Goal: Information Seeking & Learning: Learn about a topic

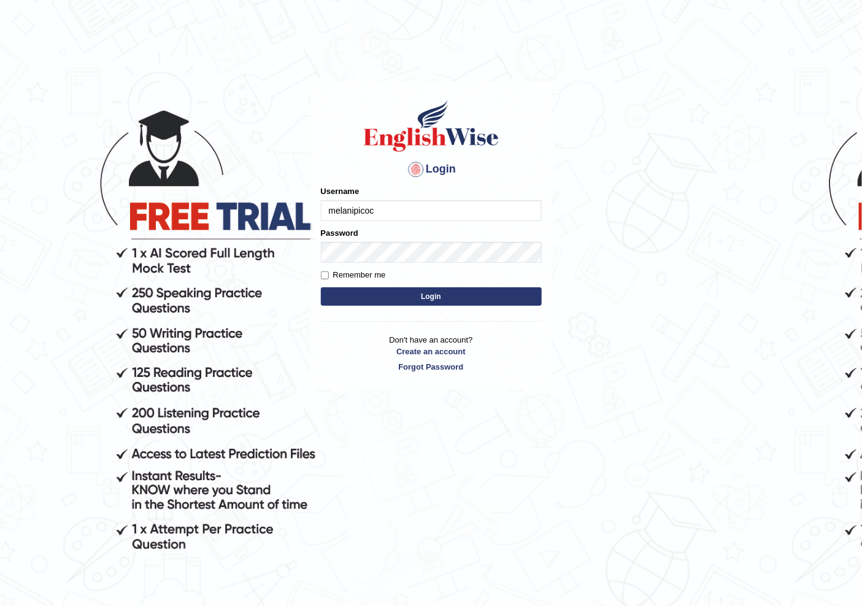
click at [391, 213] on input "melanipicoc" at bounding box center [431, 210] width 221 height 21
drag, startPoint x: 0, startPoint y: 0, endPoint x: 391, endPoint y: 213, distance: 445.9
click at [391, 213] on input "melanipicoc" at bounding box center [431, 210] width 221 height 21
type input "r"
type input "Raiymbyek"
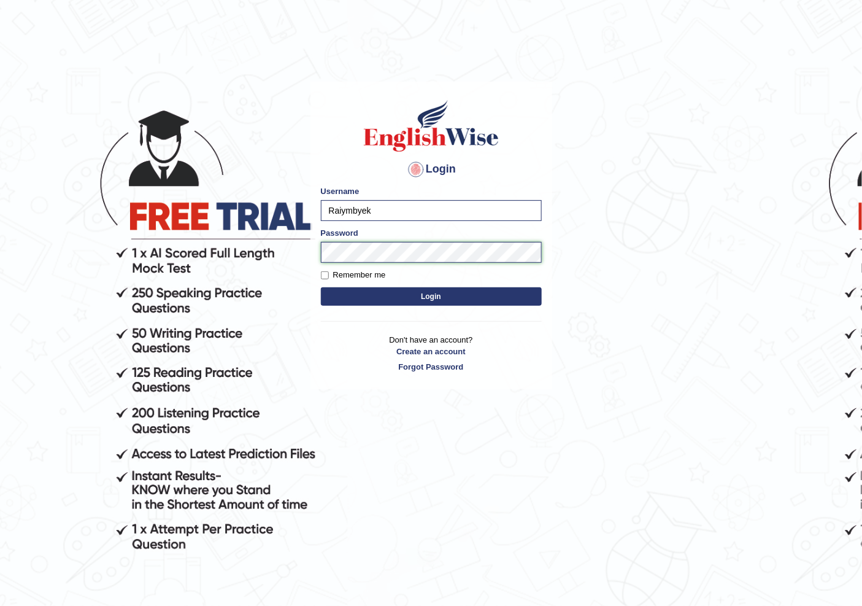
click at [321, 287] on button "Login" at bounding box center [431, 296] width 221 height 18
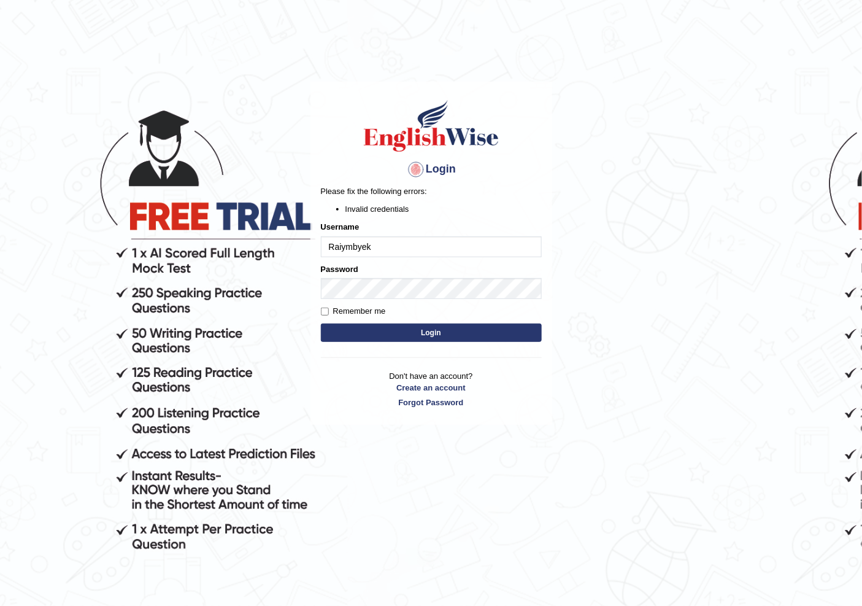
click at [393, 252] on input "Raiymbyek" at bounding box center [431, 246] width 221 height 21
type input "Raiymbyek"
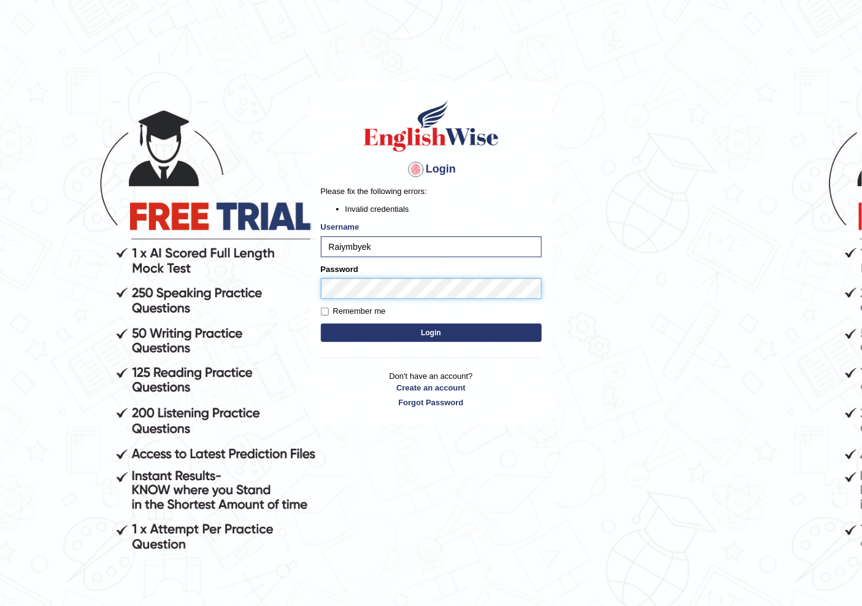
click at [321, 323] on button "Login" at bounding box center [431, 332] width 221 height 18
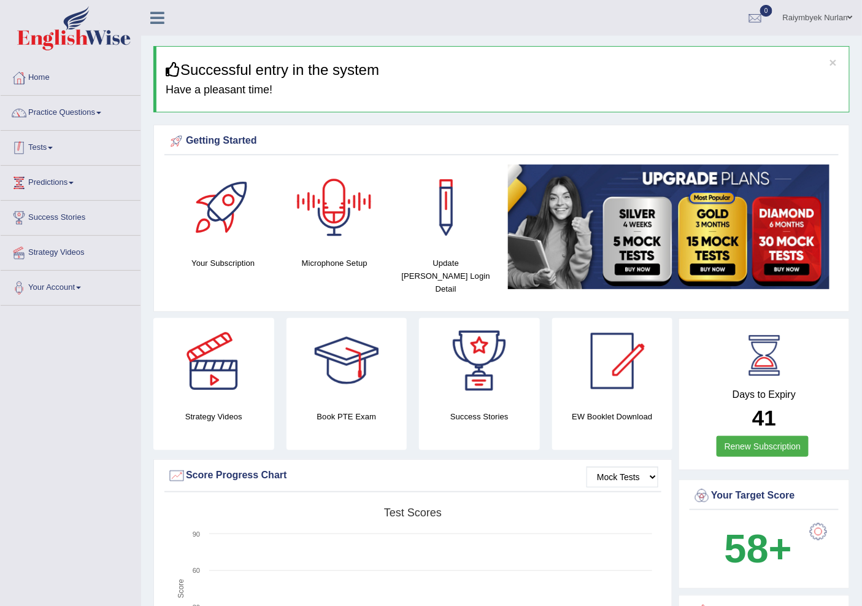
click at [71, 115] on link "Practice Questions" at bounding box center [71, 111] width 140 height 31
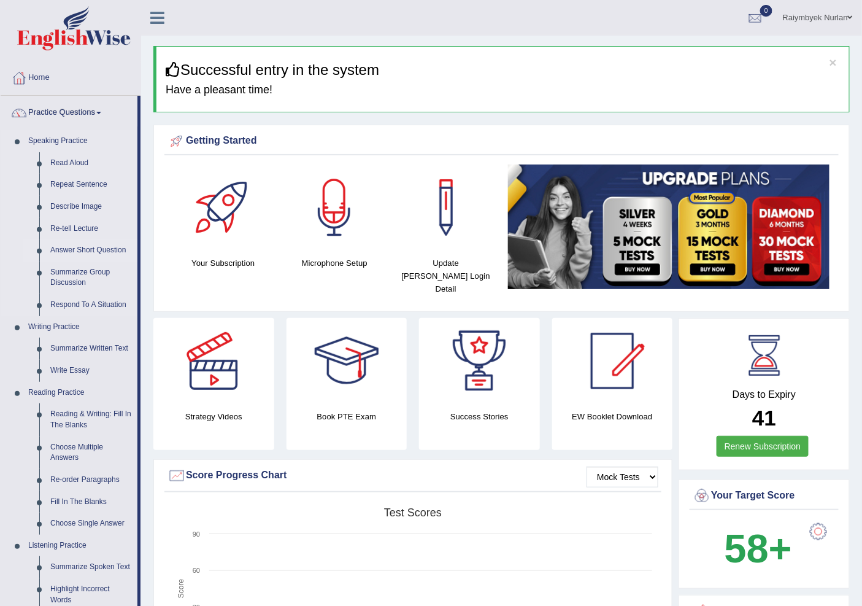
click at [78, 244] on link "Answer Short Question" at bounding box center [91, 250] width 93 height 22
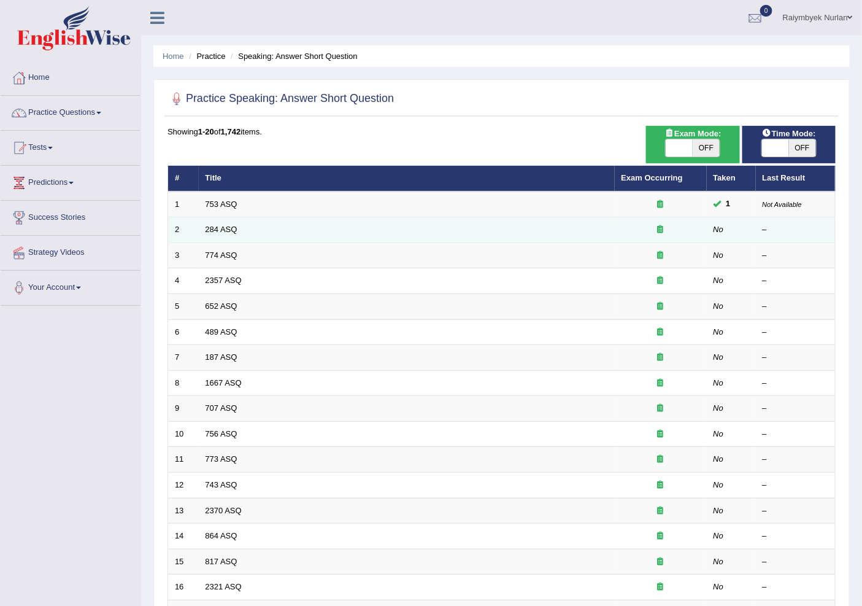
click at [212, 223] on td "284 ASQ" at bounding box center [407, 230] width 416 height 26
click at [220, 227] on link "284 ASQ" at bounding box center [222, 229] width 32 height 9
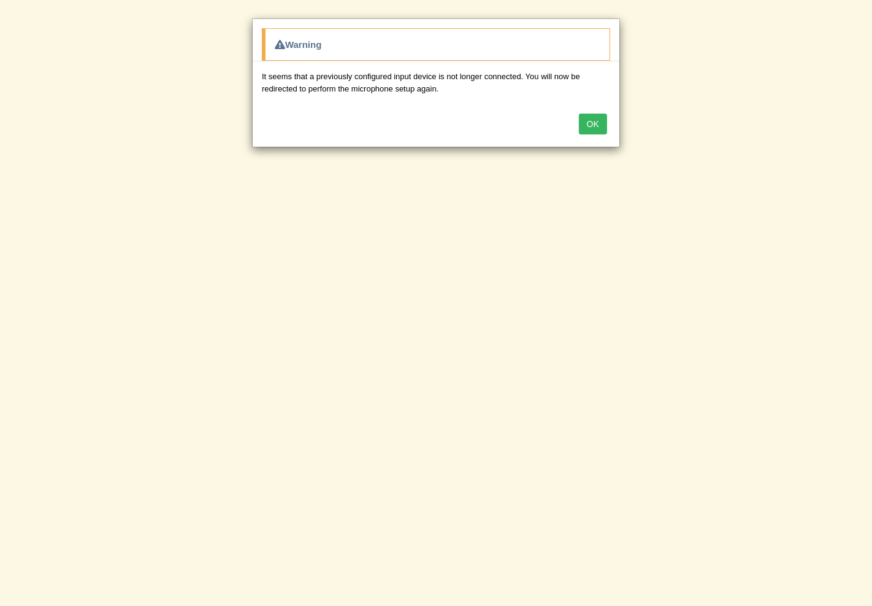
click at [590, 129] on button "OK" at bounding box center [593, 123] width 28 height 21
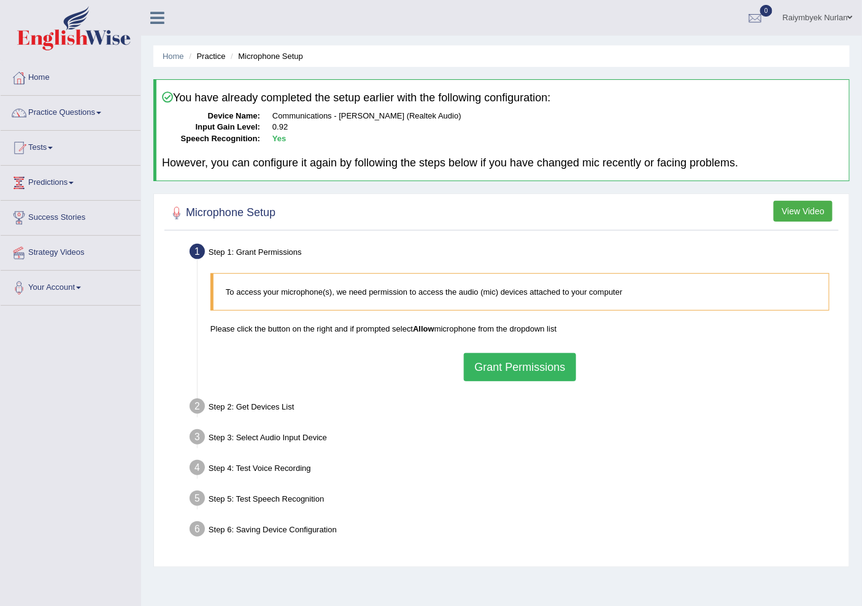
click at [490, 372] on button "Grant Permissions" at bounding box center [520, 367] width 112 height 28
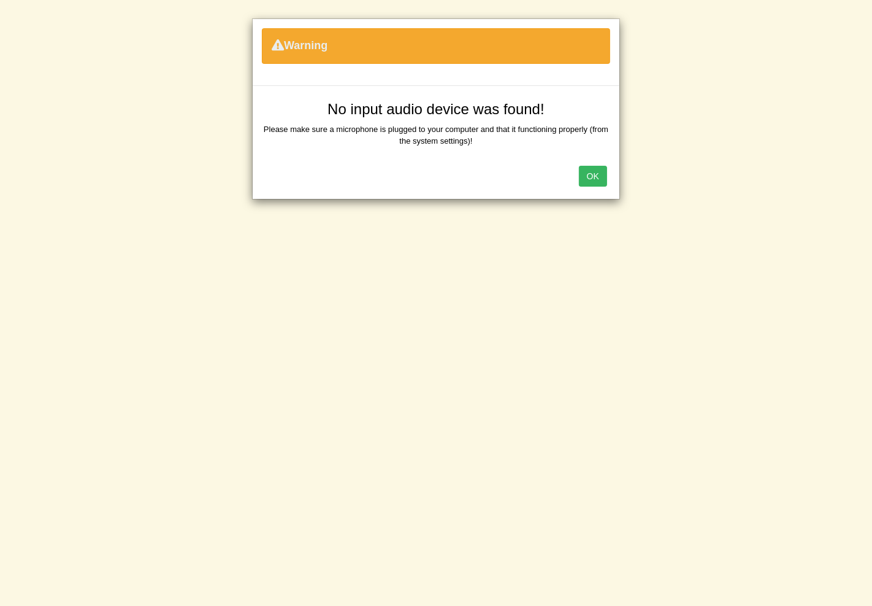
drag, startPoint x: 598, startPoint y: 179, endPoint x: 583, endPoint y: 180, distance: 15.3
click at [598, 180] on button "OK" at bounding box center [593, 176] width 28 height 21
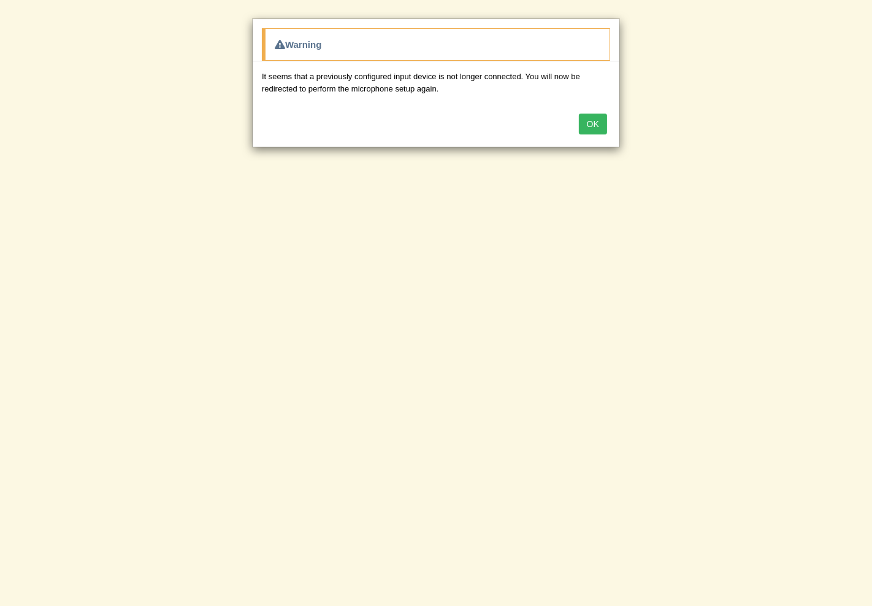
click at [600, 121] on button "OK" at bounding box center [593, 123] width 28 height 21
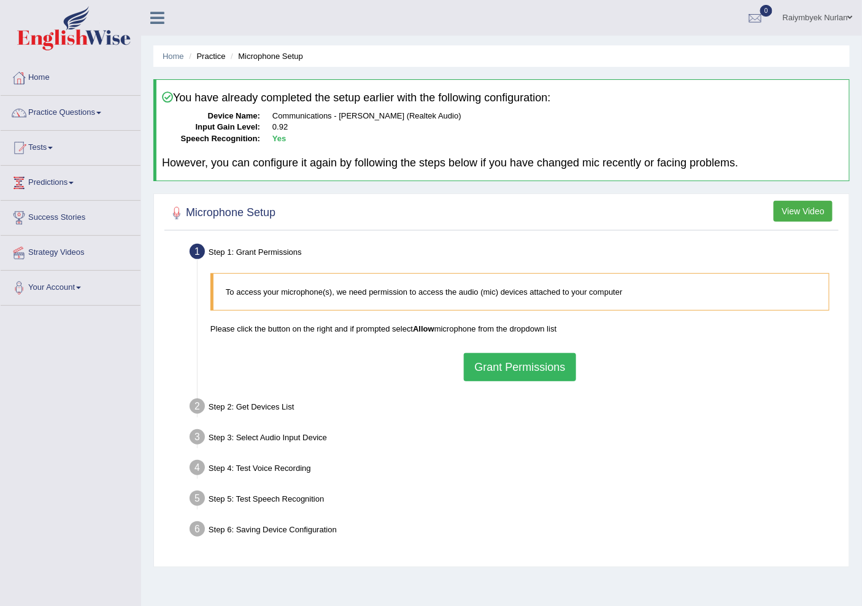
click at [513, 371] on button "Grant Permissions" at bounding box center [520, 367] width 112 height 28
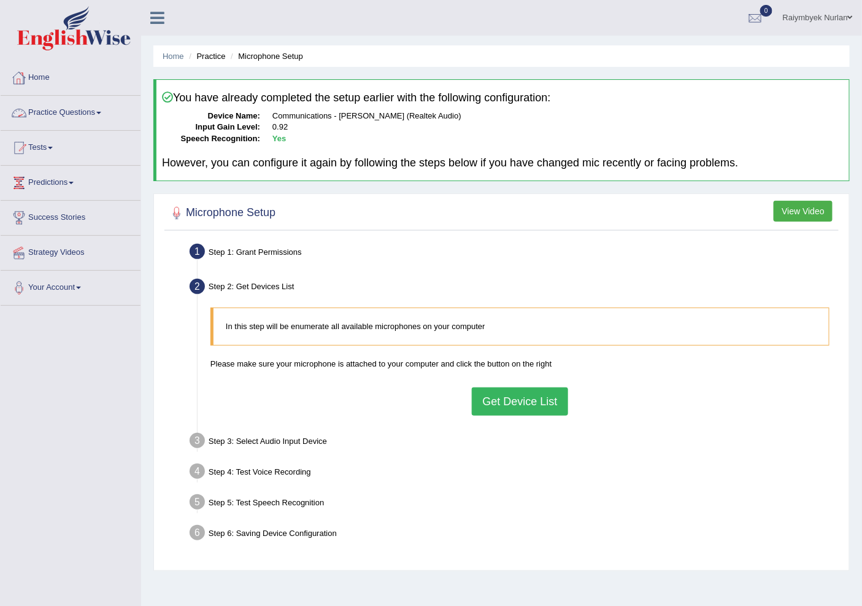
click at [519, 409] on button "Get Device List" at bounding box center [520, 401] width 96 height 28
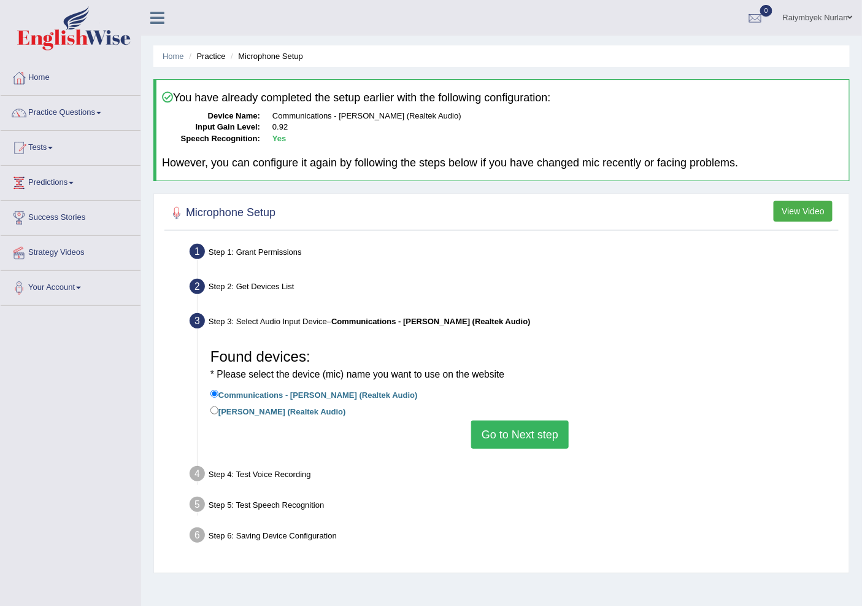
click at [519, 409] on li "Jack Mic (Realtek Audio)" at bounding box center [519, 412] width 619 height 17
click at [519, 437] on button "Go to Next step" at bounding box center [520, 434] width 98 height 28
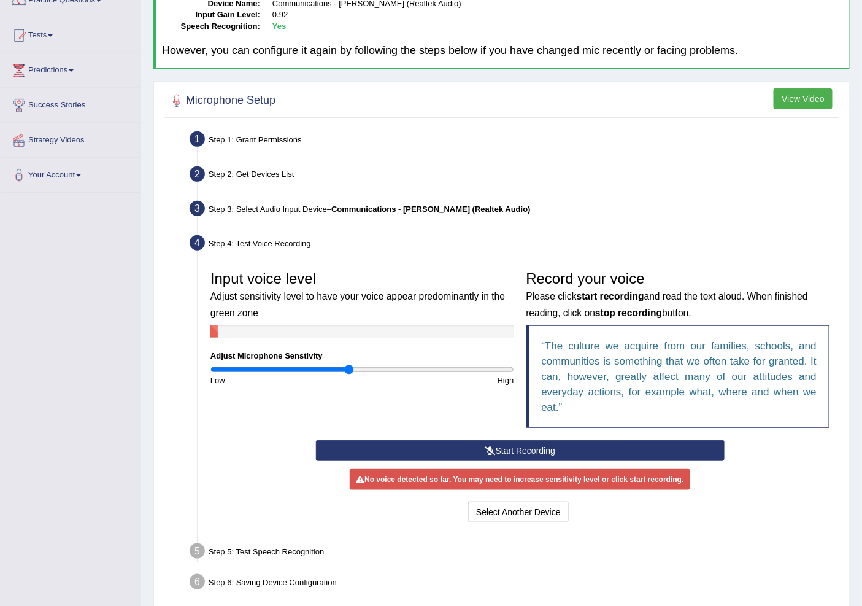
scroll to position [136, 0]
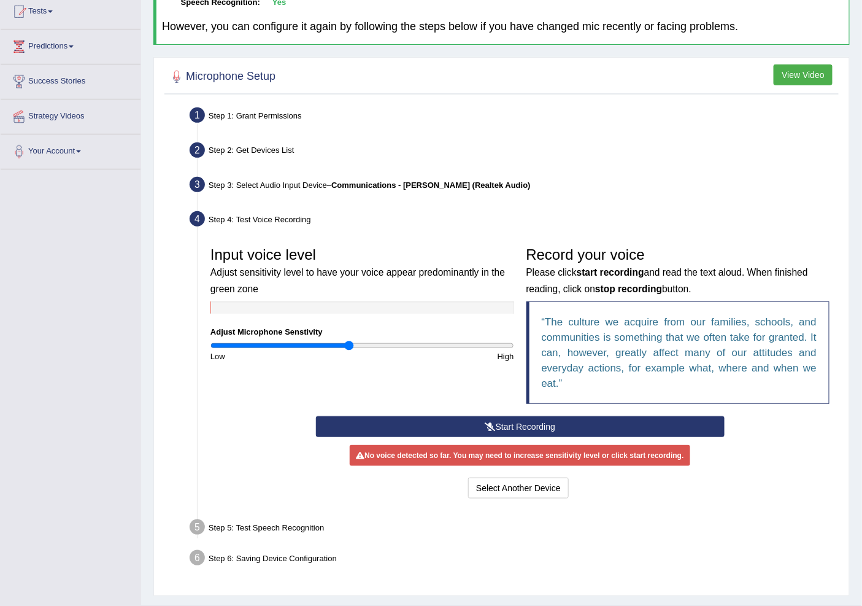
click at [425, 431] on button "Start Recording" at bounding box center [520, 426] width 409 height 21
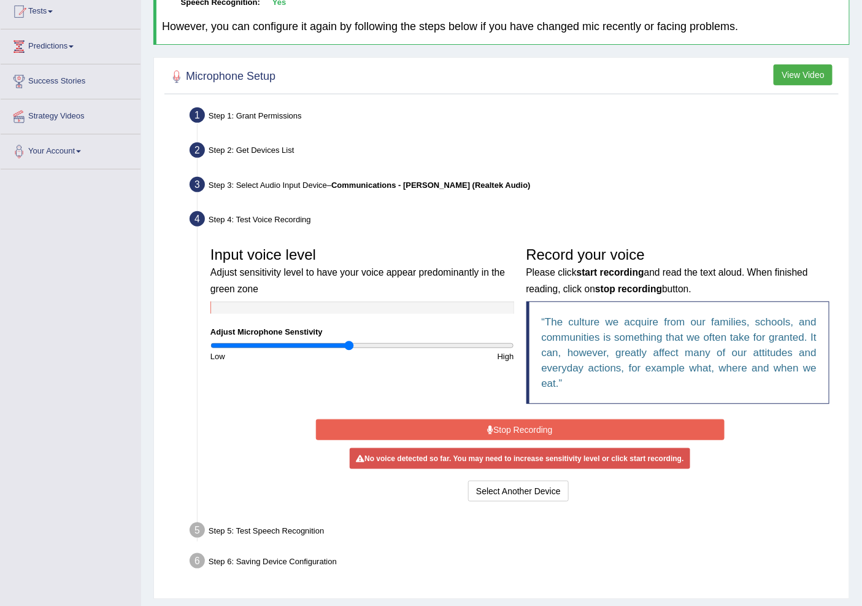
click at [491, 434] on button "Stop Recording" at bounding box center [520, 429] width 409 height 21
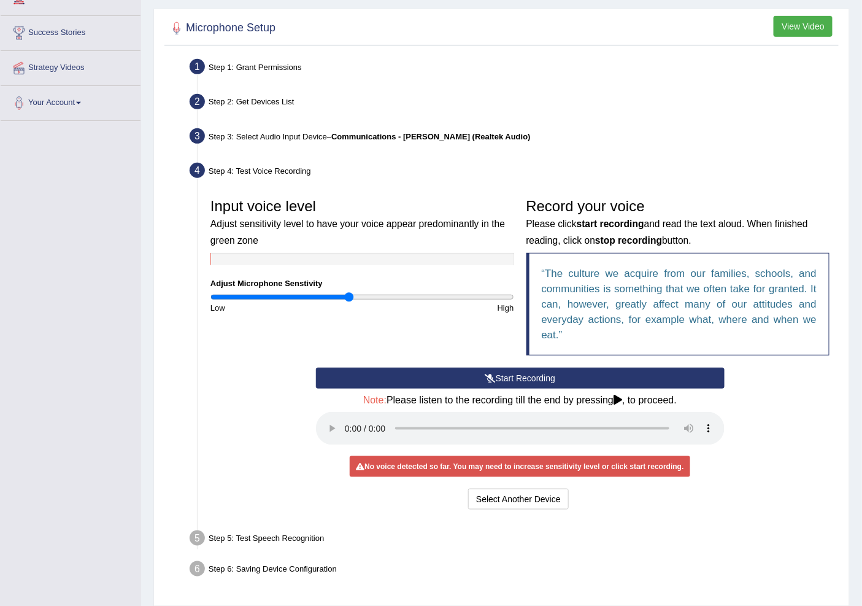
scroll to position [223, 0]
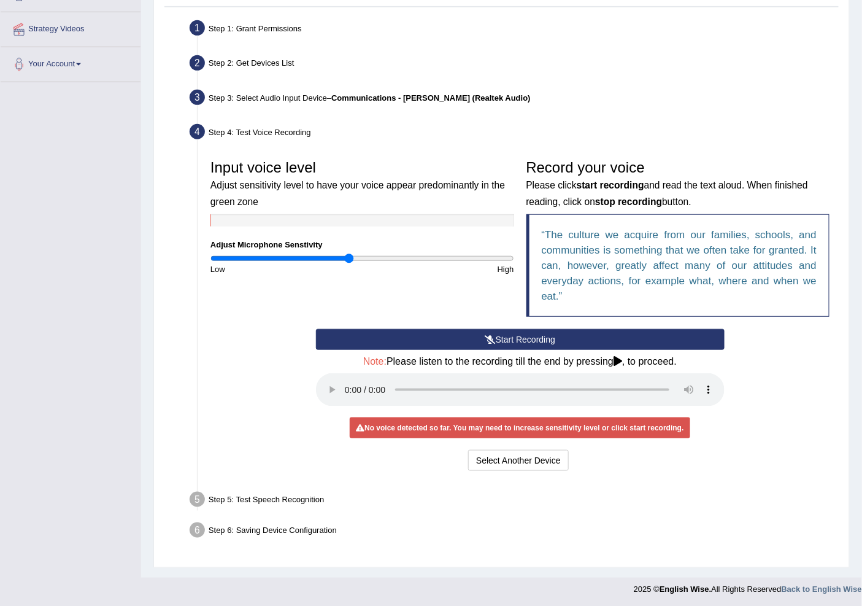
click at [265, 494] on div "Step 5: Test Speech Recognition" at bounding box center [514, 501] width 660 height 27
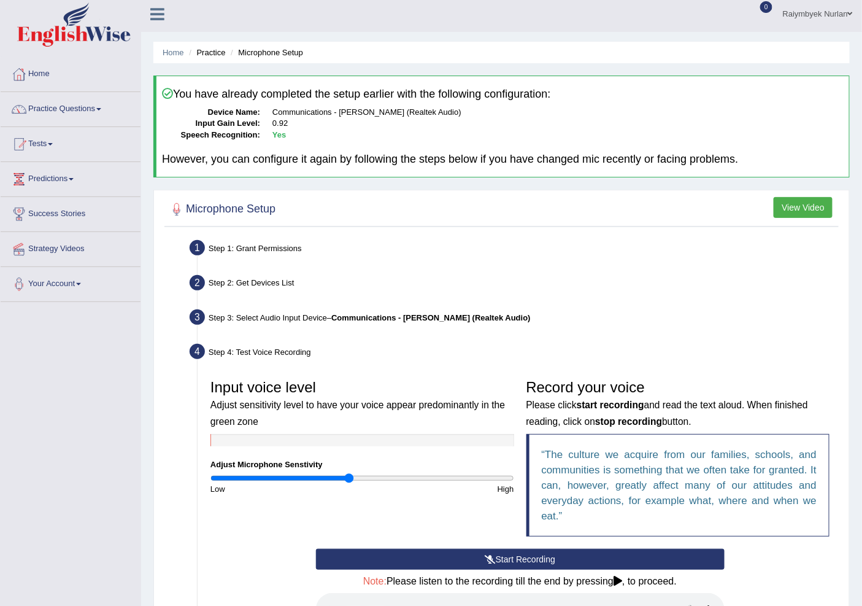
scroll to position [0, 0]
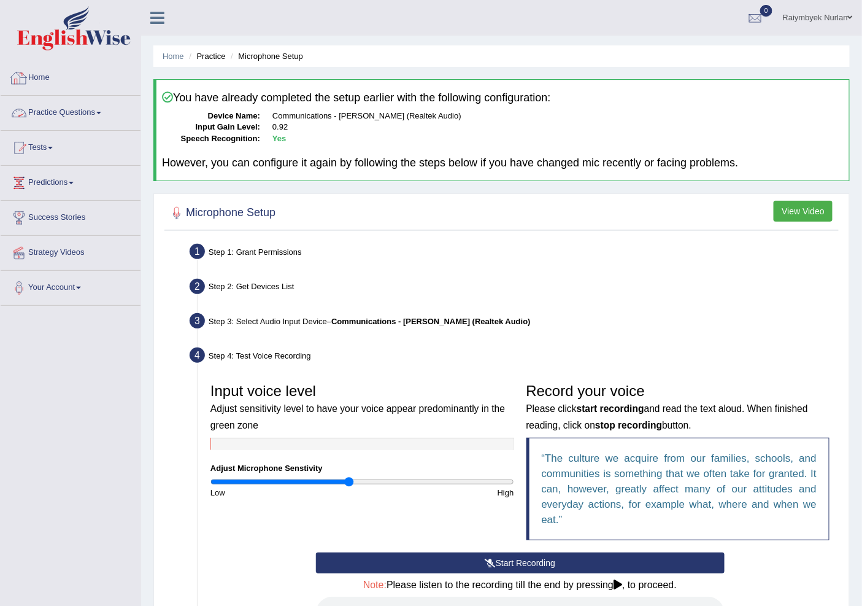
click at [92, 112] on link "Practice Questions" at bounding box center [71, 111] width 140 height 31
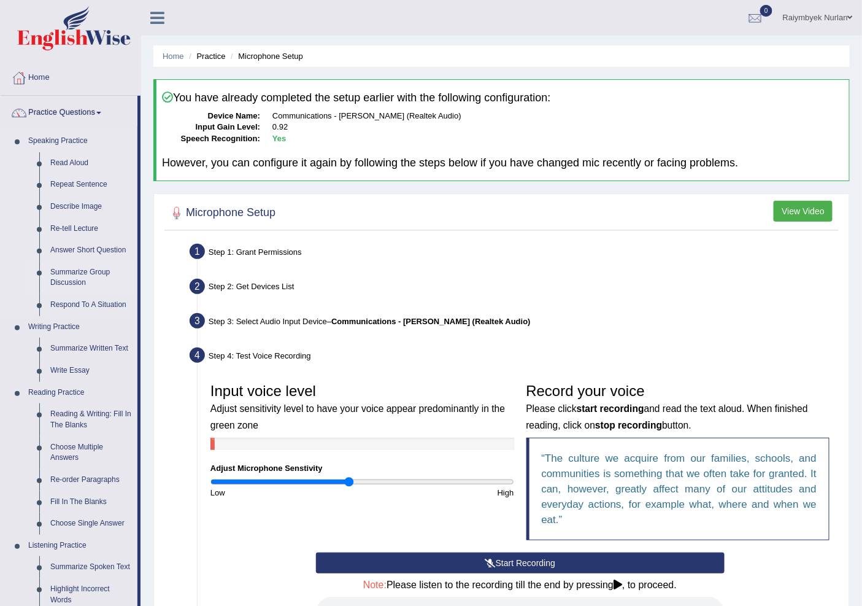
click at [85, 272] on link "Summarize Group Discussion" at bounding box center [91, 277] width 93 height 33
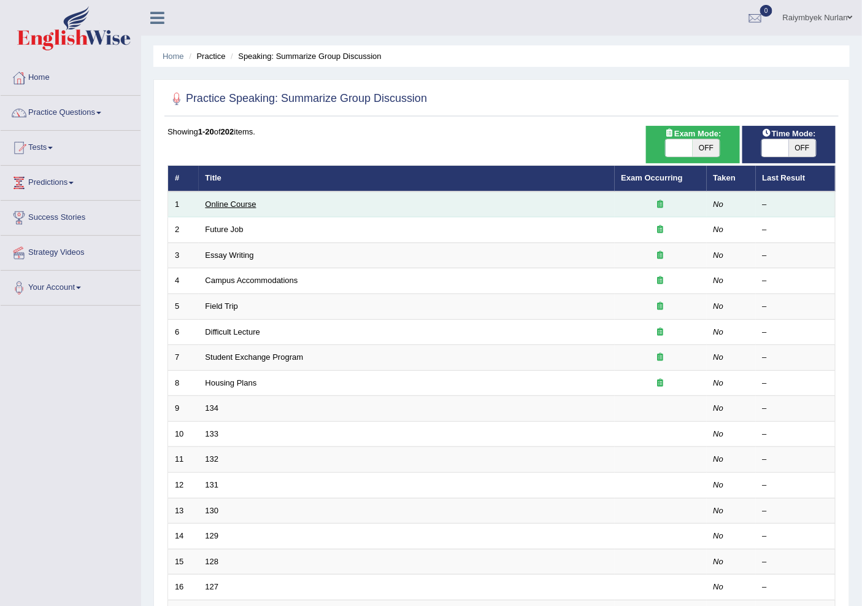
click at [248, 203] on link "Online Course" at bounding box center [231, 203] width 51 height 9
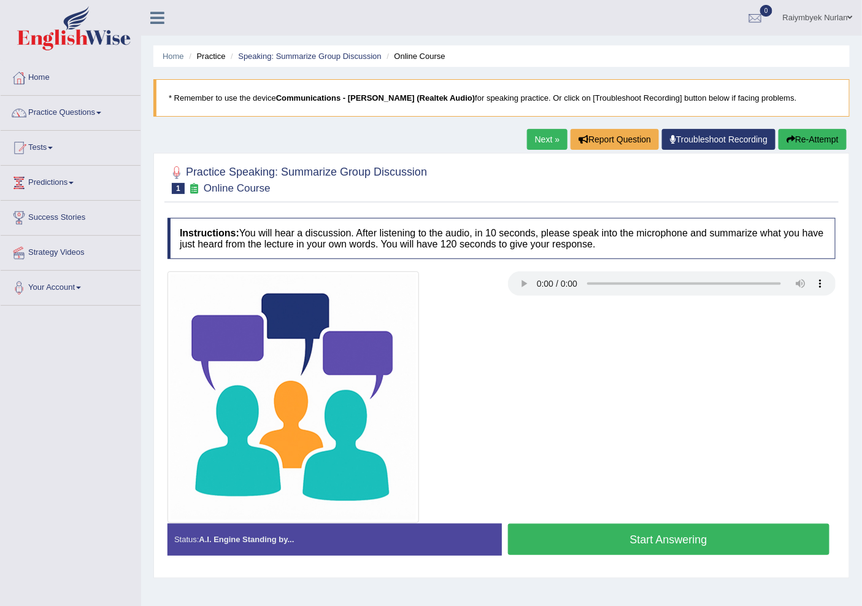
click at [680, 544] on button "Start Answering" at bounding box center [669, 538] width 322 height 31
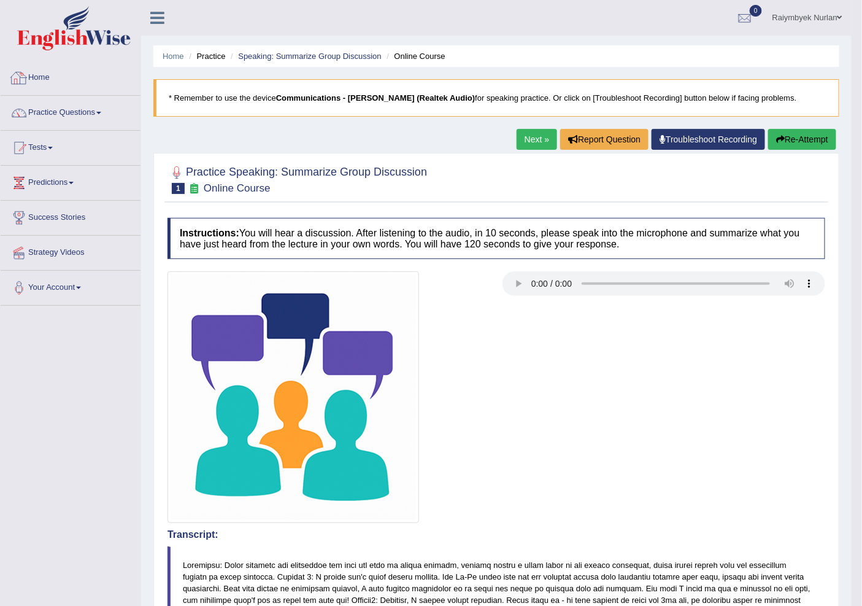
click at [75, 107] on link "Practice Questions" at bounding box center [71, 111] width 140 height 31
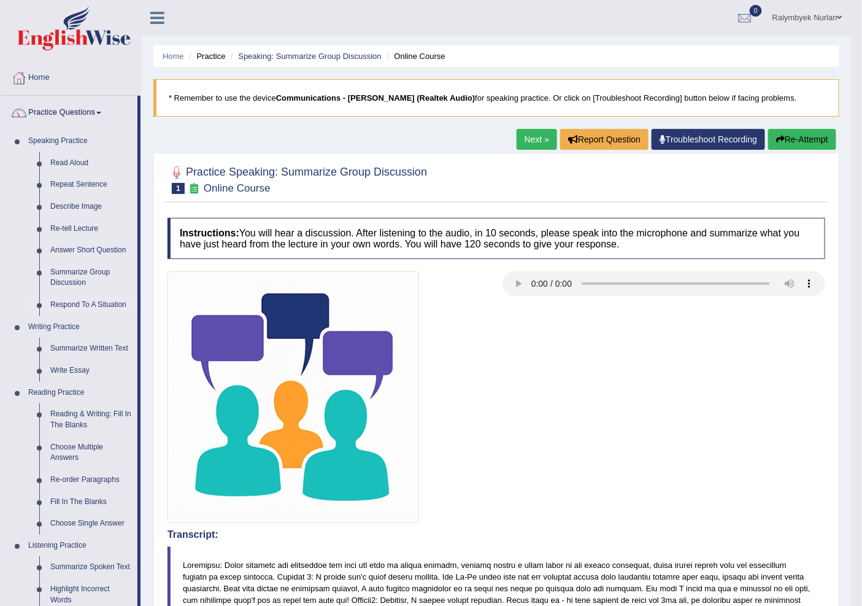
click at [88, 305] on link "Respond To A Situation" at bounding box center [91, 305] width 93 height 22
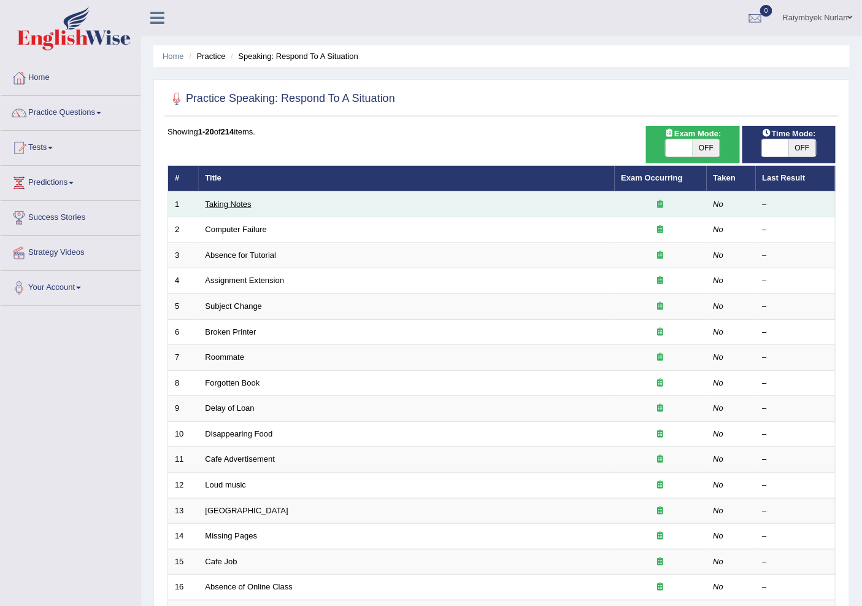
click at [234, 201] on link "Taking Notes" at bounding box center [229, 203] width 46 height 9
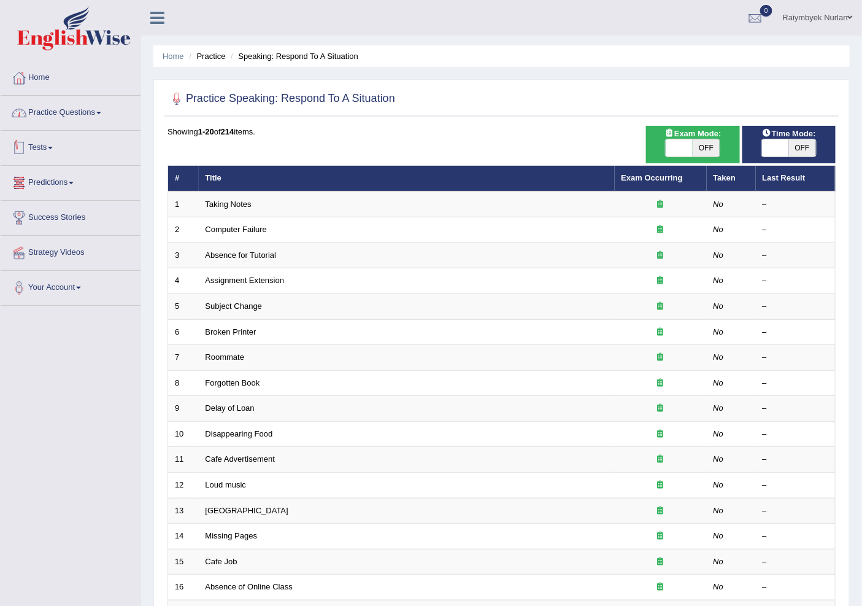
click at [77, 120] on link "Practice Questions" at bounding box center [71, 111] width 140 height 31
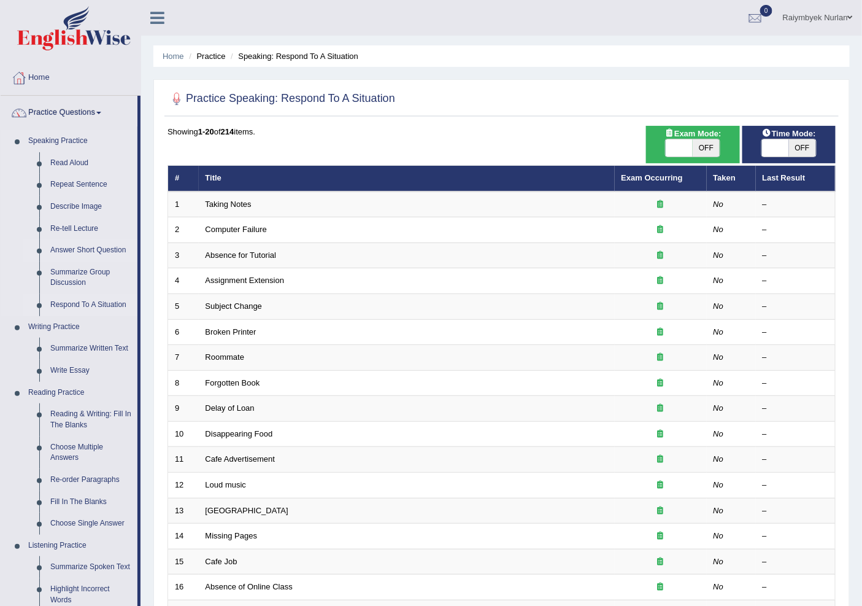
click at [90, 249] on link "Answer Short Question" at bounding box center [91, 250] width 93 height 22
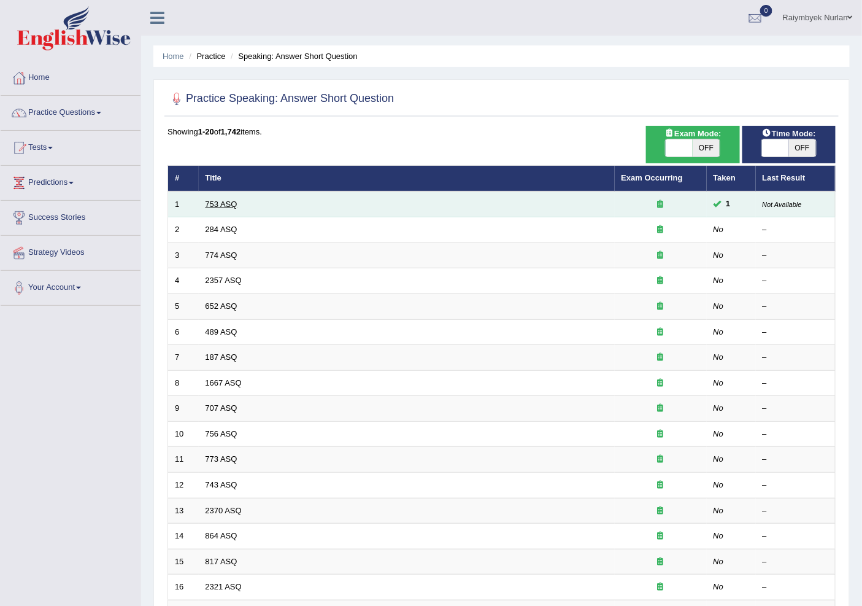
click at [216, 205] on link "753 ASQ" at bounding box center [222, 203] width 32 height 9
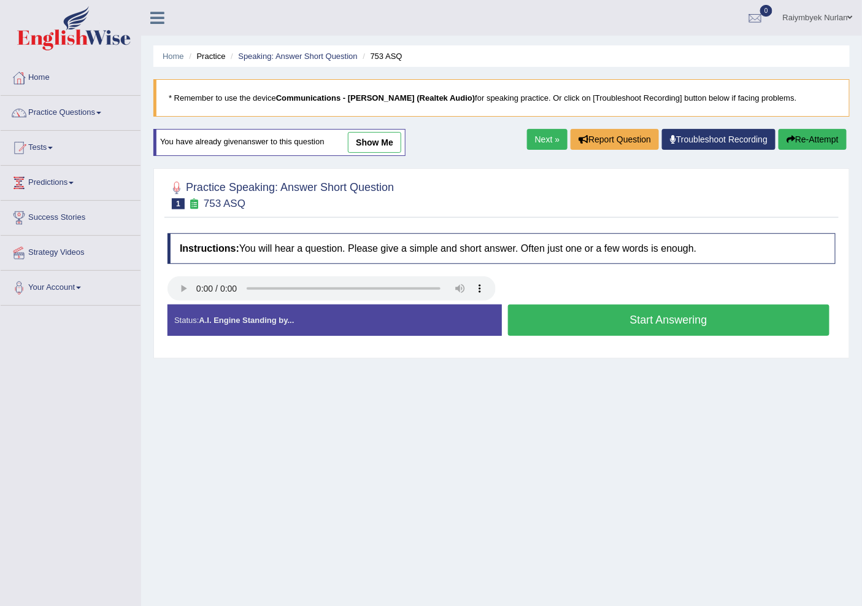
click at [604, 309] on button "Start Answering" at bounding box center [669, 319] width 322 height 31
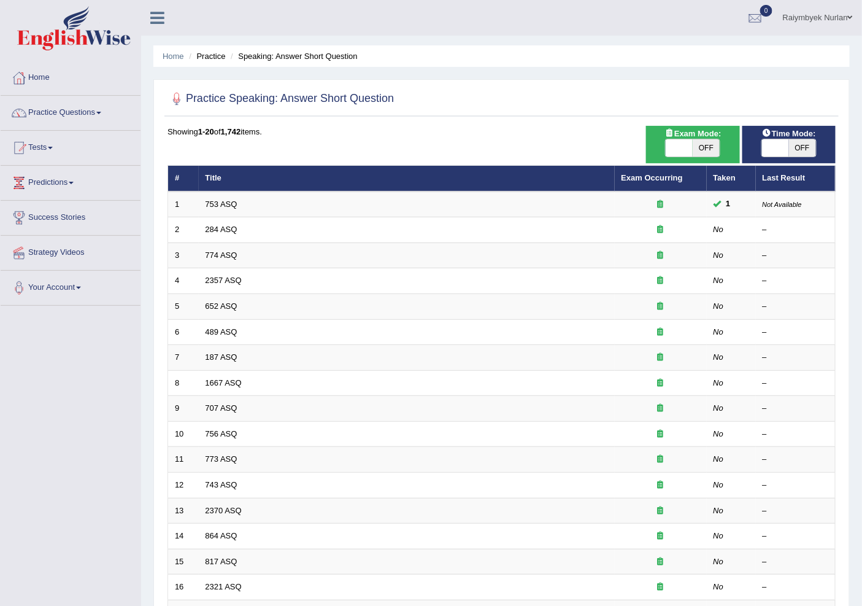
click at [769, 144] on span at bounding box center [775, 147] width 27 height 17
click at [777, 151] on span at bounding box center [775, 147] width 27 height 17
checkbox input "true"
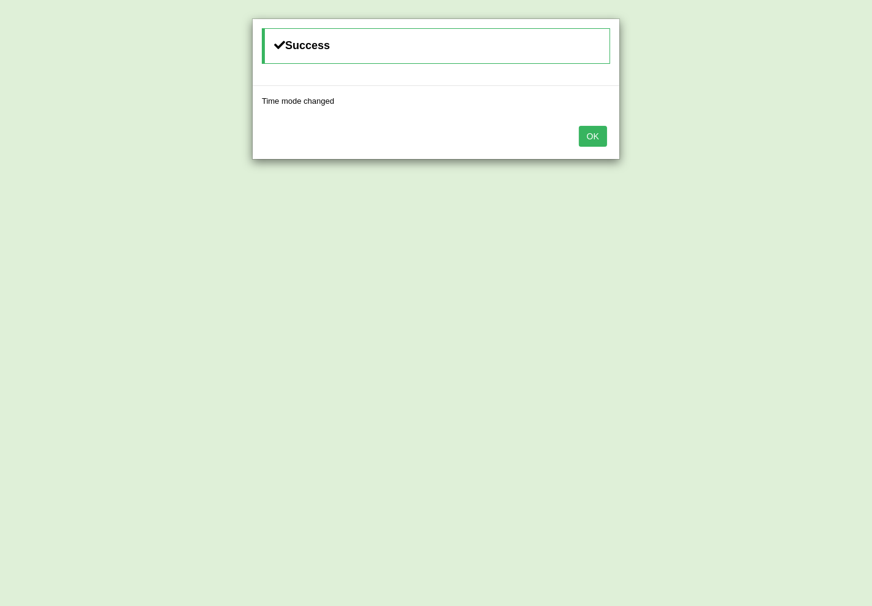
click at [592, 142] on button "OK" at bounding box center [593, 136] width 28 height 21
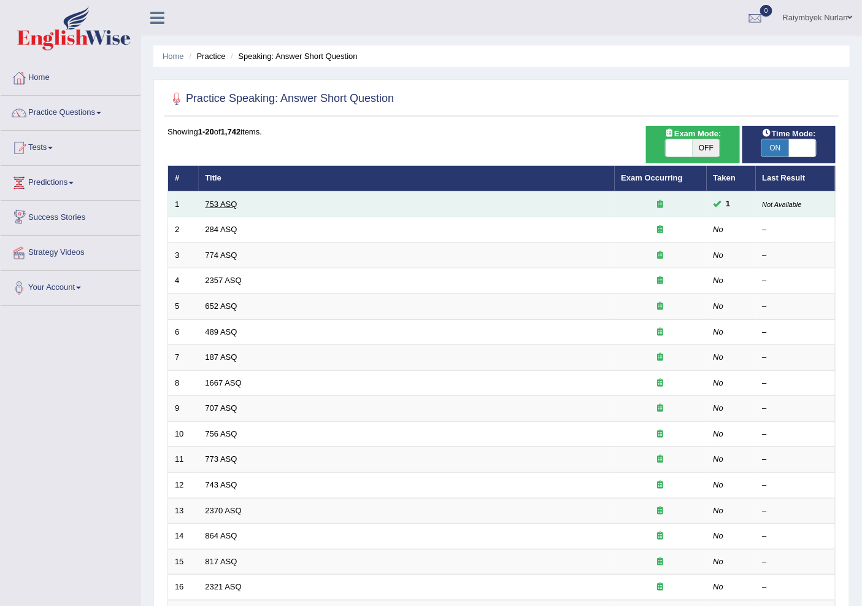
click at [229, 203] on link "753 ASQ" at bounding box center [222, 203] width 32 height 9
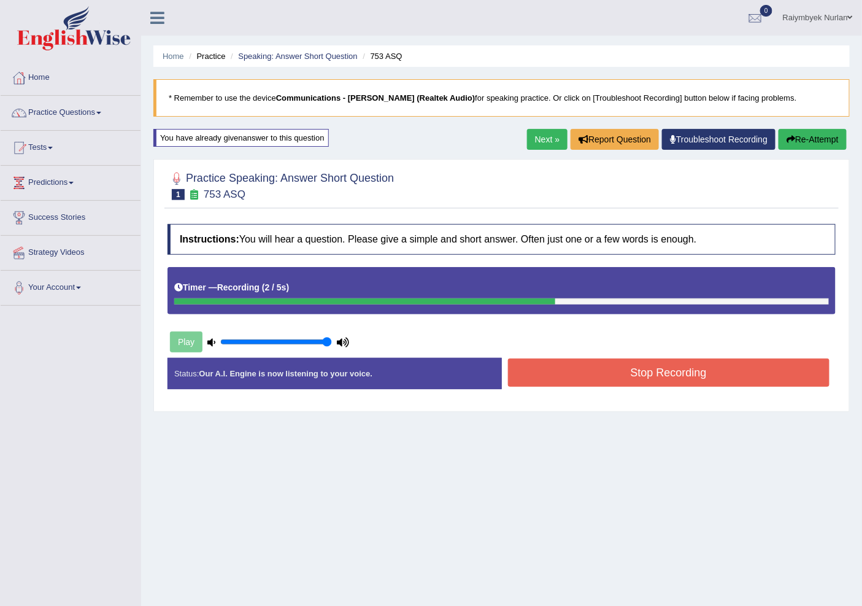
click at [612, 375] on button "Stop Recording" at bounding box center [669, 372] width 322 height 28
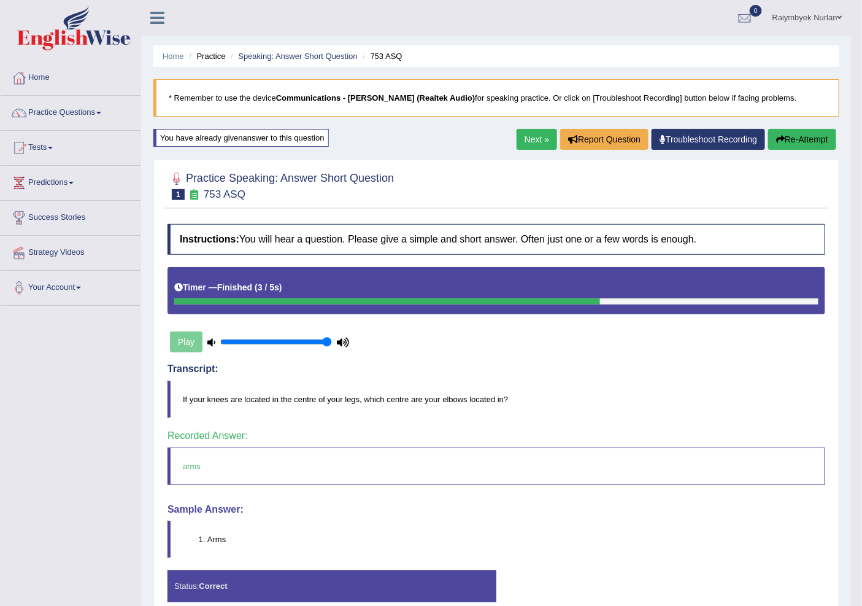
click at [542, 141] on link "Next »" at bounding box center [537, 139] width 40 height 21
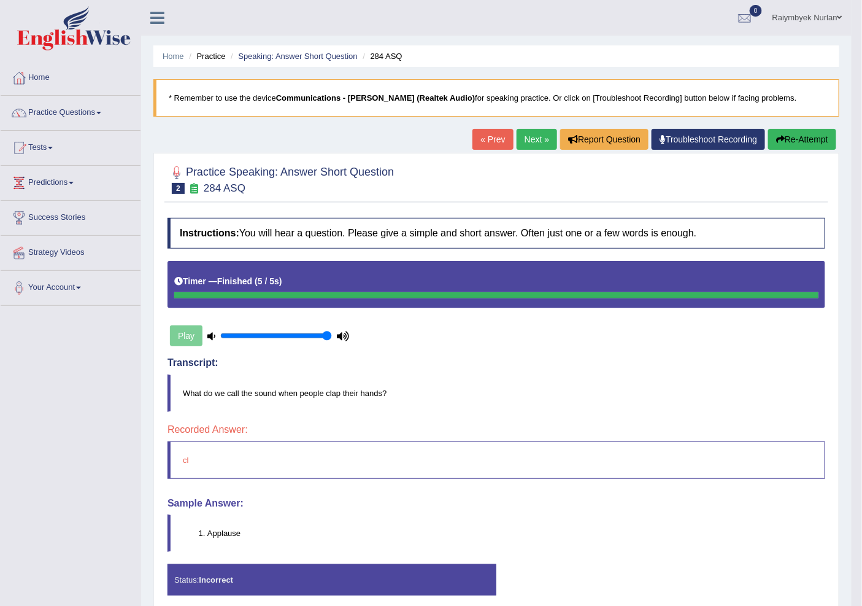
click at [540, 142] on link "Next »" at bounding box center [537, 139] width 40 height 21
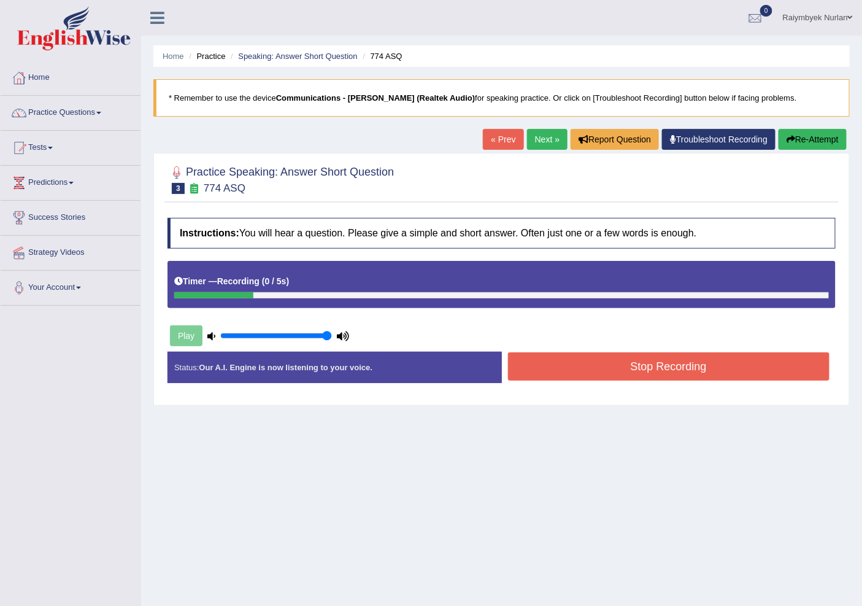
click at [566, 367] on button "Stop Recording" at bounding box center [669, 366] width 322 height 28
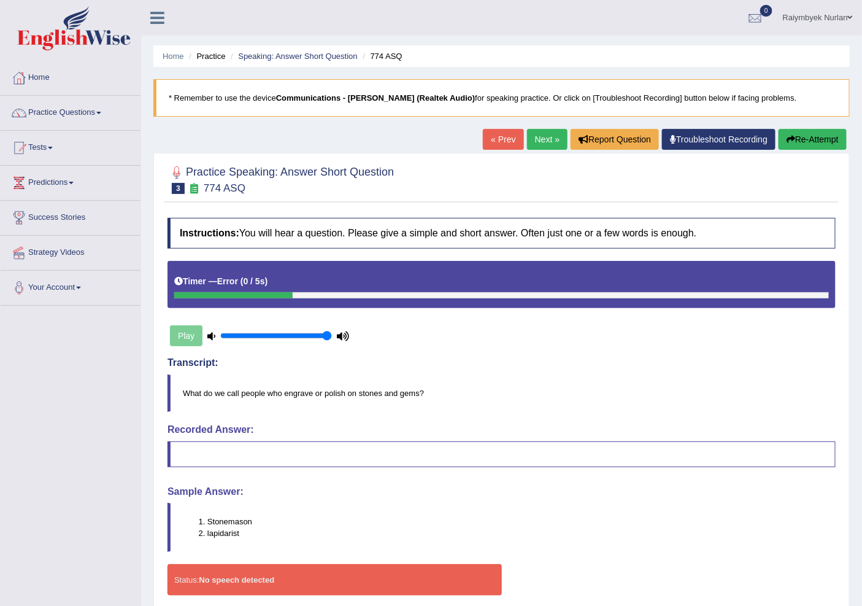
click at [542, 147] on link "Next »" at bounding box center [547, 139] width 40 height 21
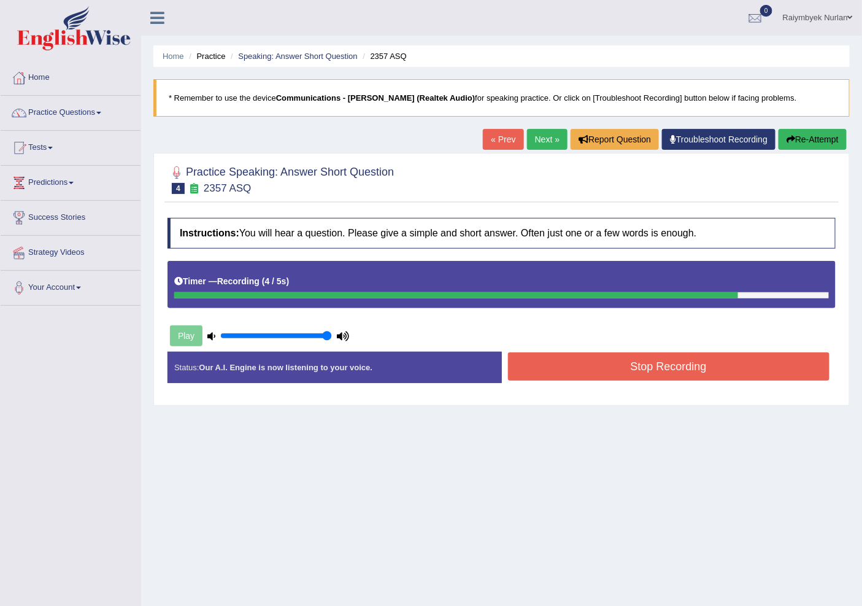
click at [642, 366] on button "Stop Recording" at bounding box center [669, 366] width 322 height 28
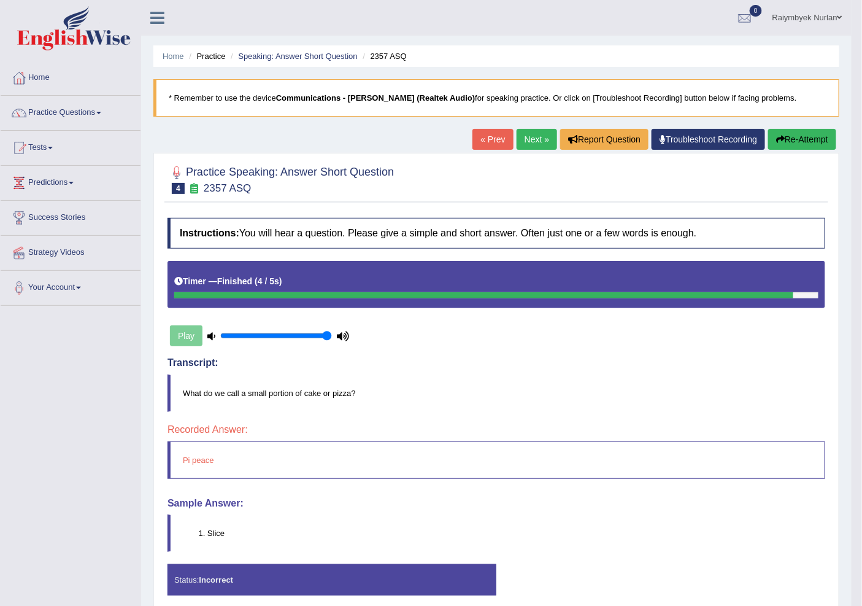
click at [819, 139] on button "Re-Attempt" at bounding box center [802, 139] width 68 height 21
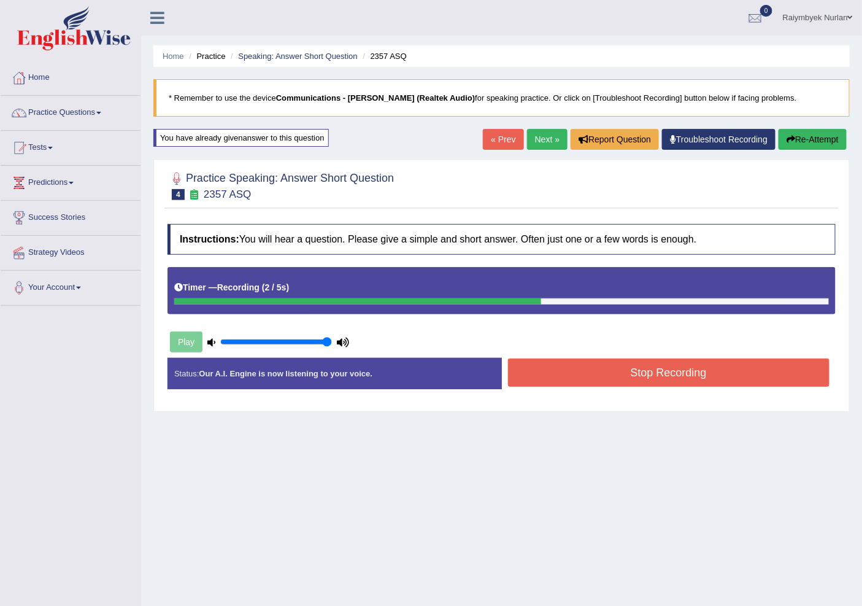
click at [652, 373] on button "Stop Recording" at bounding box center [669, 372] width 322 height 28
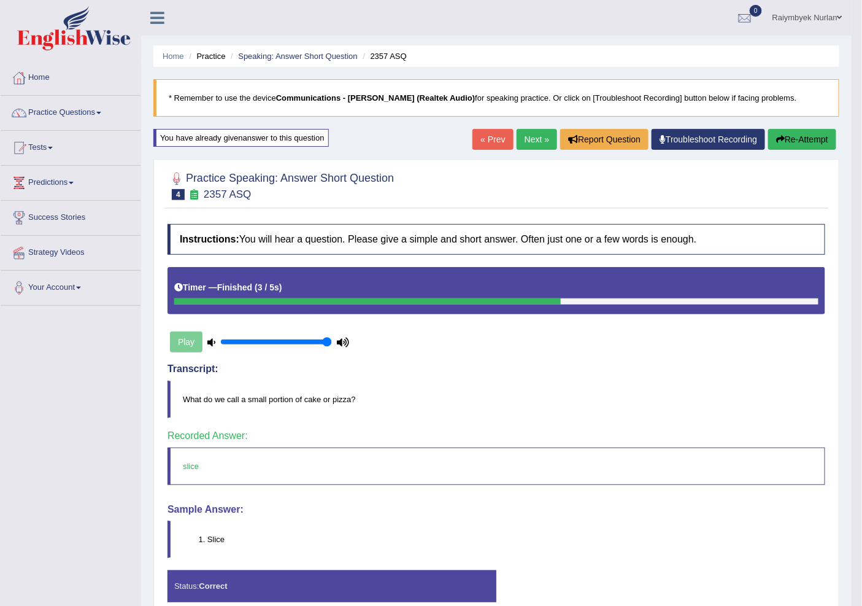
click at [520, 137] on link "Next »" at bounding box center [537, 139] width 40 height 21
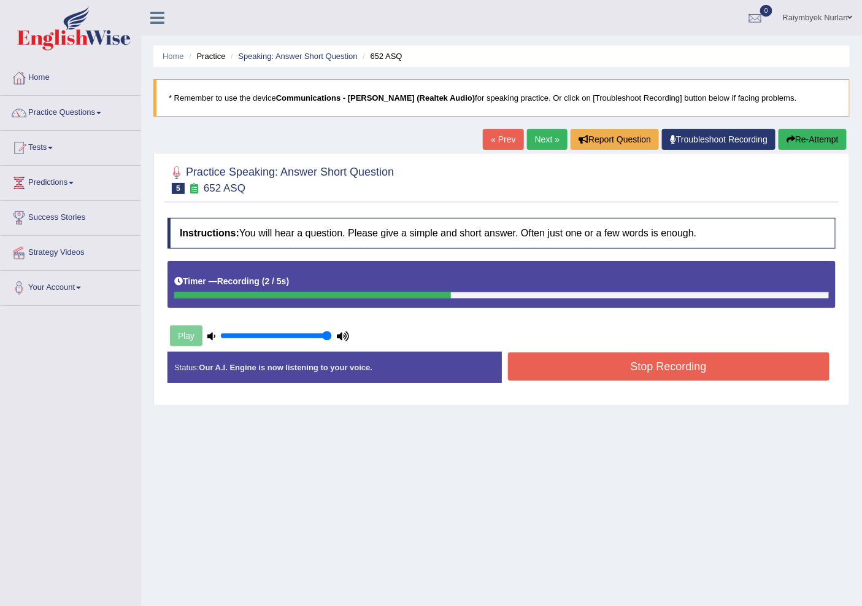
click at [642, 370] on button "Stop Recording" at bounding box center [669, 366] width 322 height 28
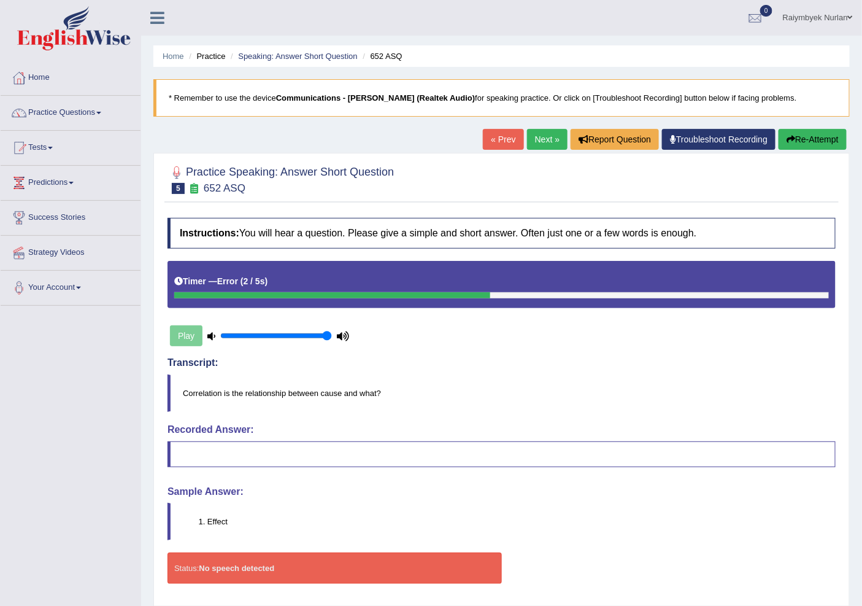
click at [541, 137] on link "Next »" at bounding box center [547, 139] width 40 height 21
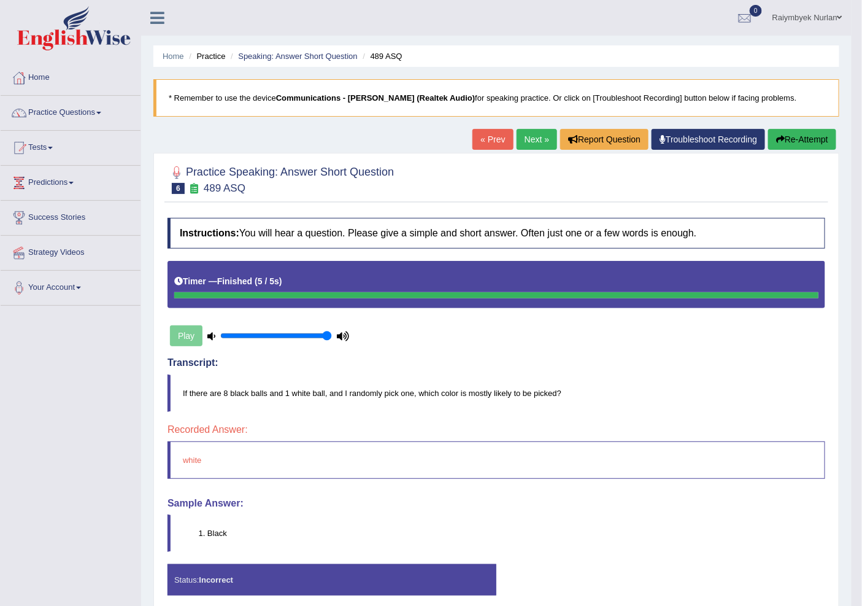
click at [812, 140] on button "Re-Attempt" at bounding box center [802, 139] width 68 height 21
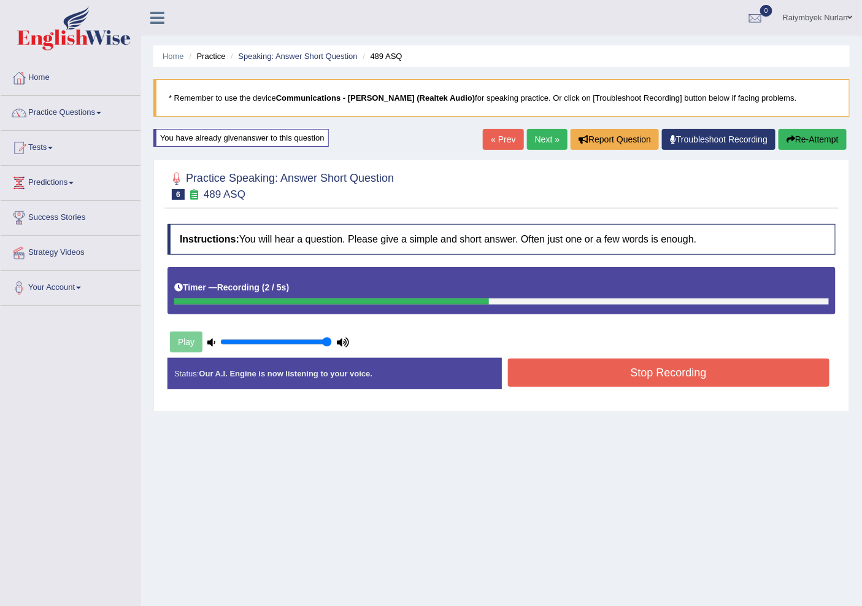
click at [587, 378] on button "Stop Recording" at bounding box center [669, 372] width 322 height 28
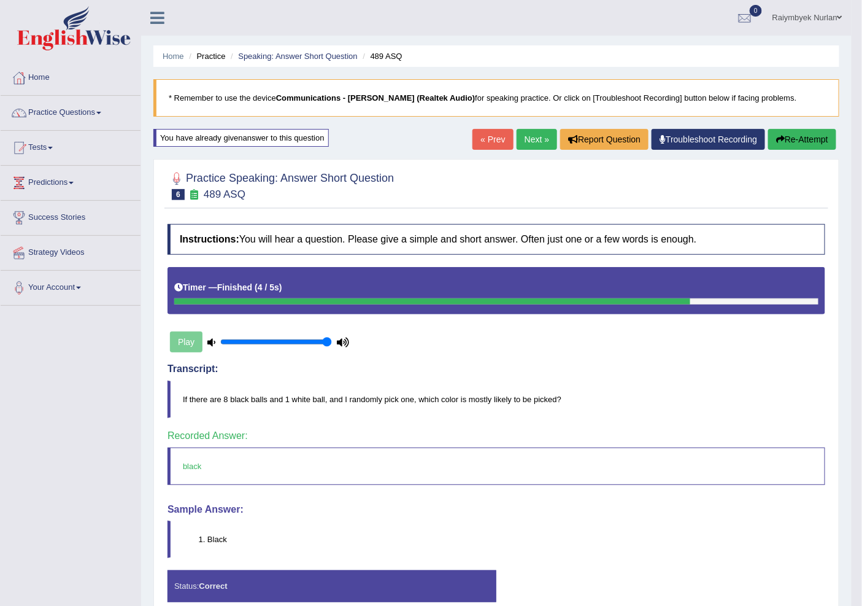
click at [540, 139] on link "Next »" at bounding box center [537, 139] width 40 height 21
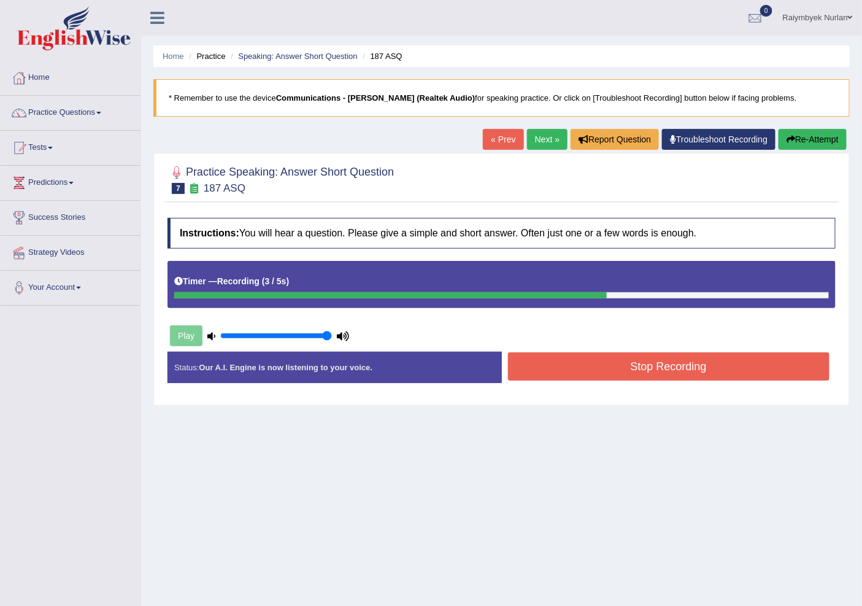
drag, startPoint x: 367, startPoint y: 28, endPoint x: 333, endPoint y: 48, distance: 39.0
click at [367, 29] on ul "Raiymbyek Nurlan Toggle navigation Username: Raiymbyek Access Type: Online Subs…" at bounding box center [610, 17] width 505 height 35
click at [96, 37] on img at bounding box center [73, 28] width 113 height 44
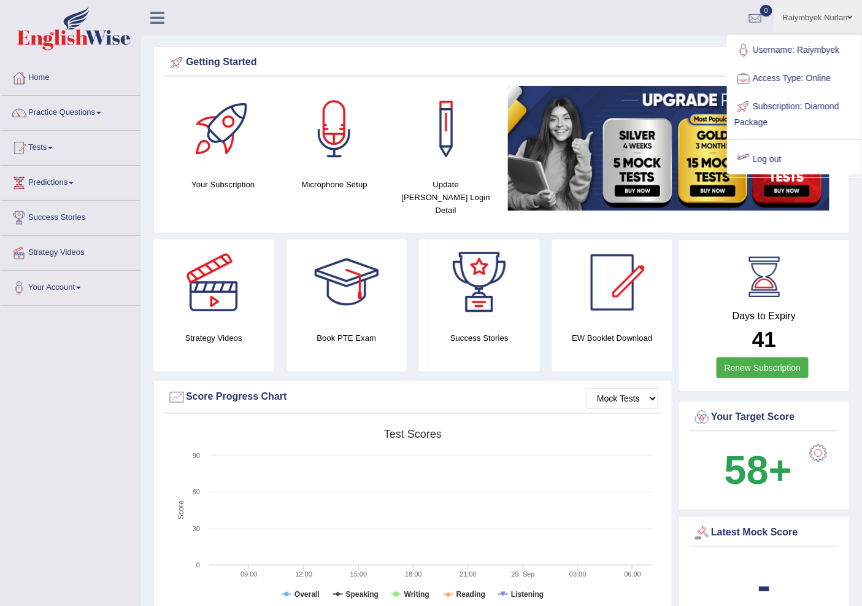
drag, startPoint x: 777, startPoint y: 156, endPoint x: 771, endPoint y: 161, distance: 7.9
click at [778, 156] on link "Log out" at bounding box center [794, 159] width 133 height 28
